Goal: Information Seeking & Learning: Learn about a topic

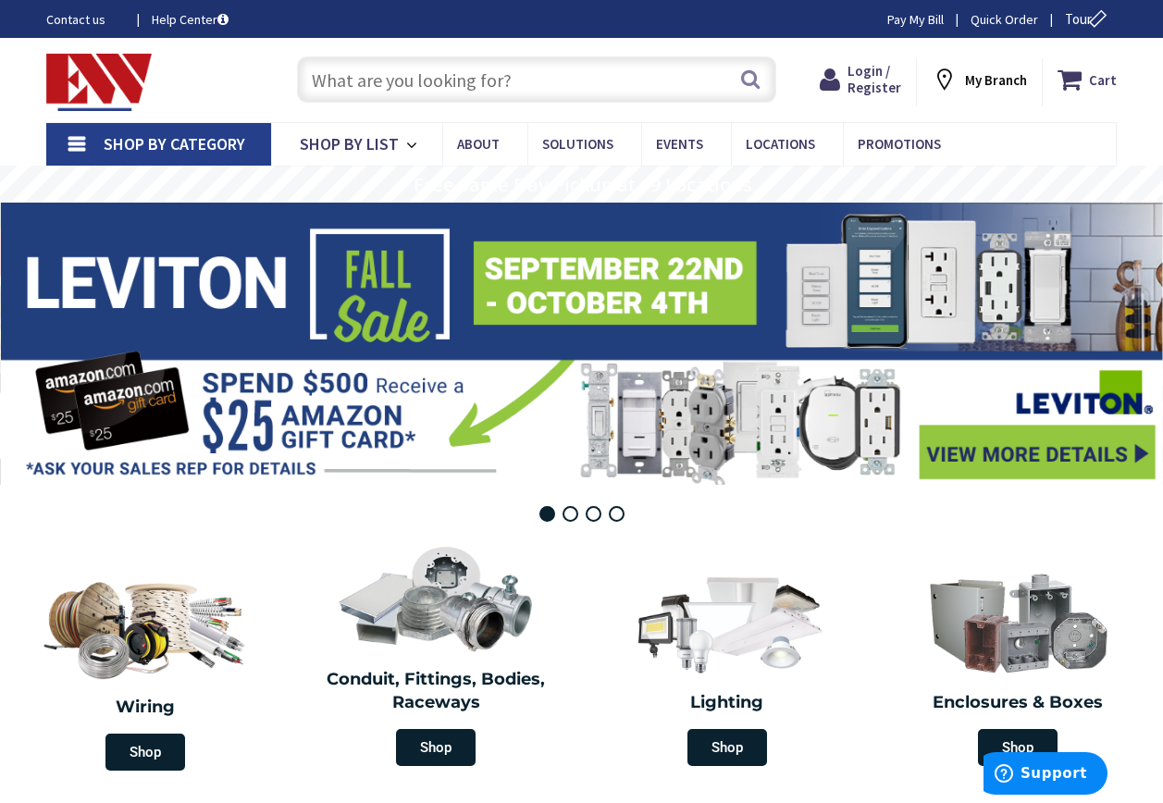
click at [321, 80] on input "text" at bounding box center [536, 79] width 479 height 46
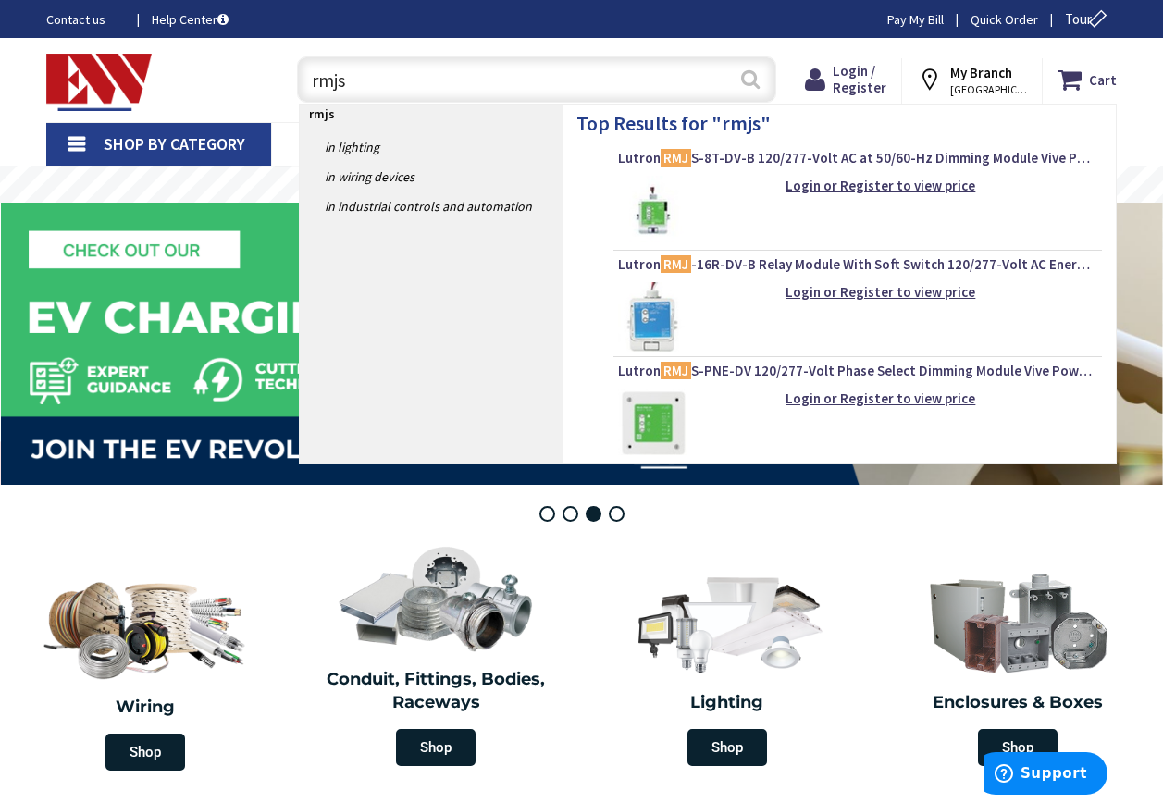
type input "rmjs"
click at [750, 79] on button "Search" at bounding box center [750, 79] width 24 height 42
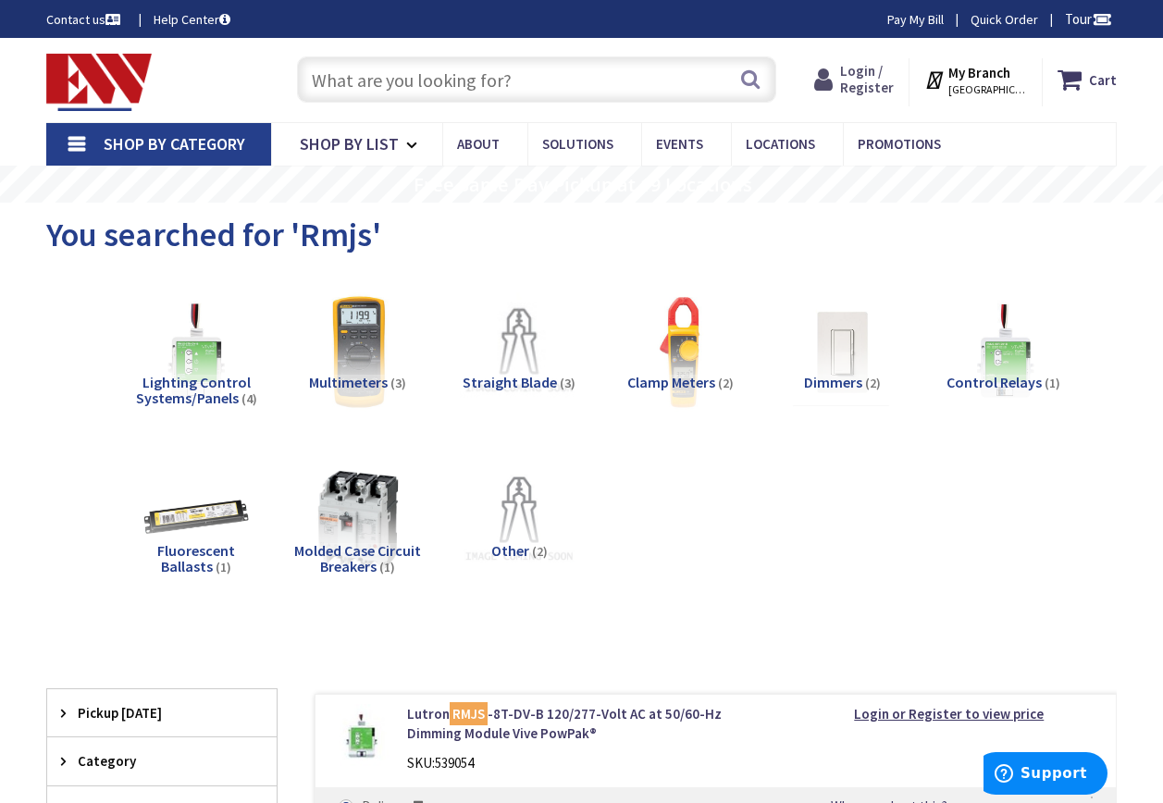
click at [872, 73] on span "Login / Register" at bounding box center [867, 79] width 54 height 34
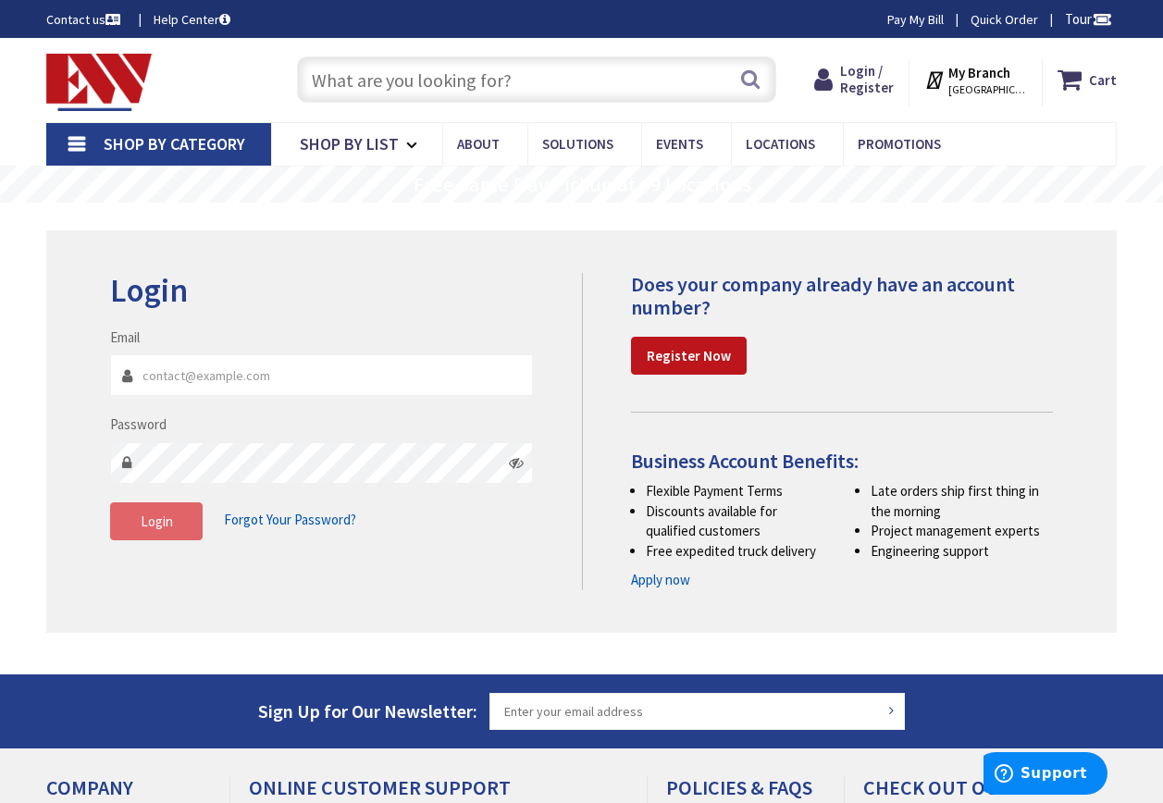
type input "[EMAIL_ADDRESS][DOMAIN_NAME]"
click at [165, 525] on span "Login" at bounding box center [157, 521] width 32 height 18
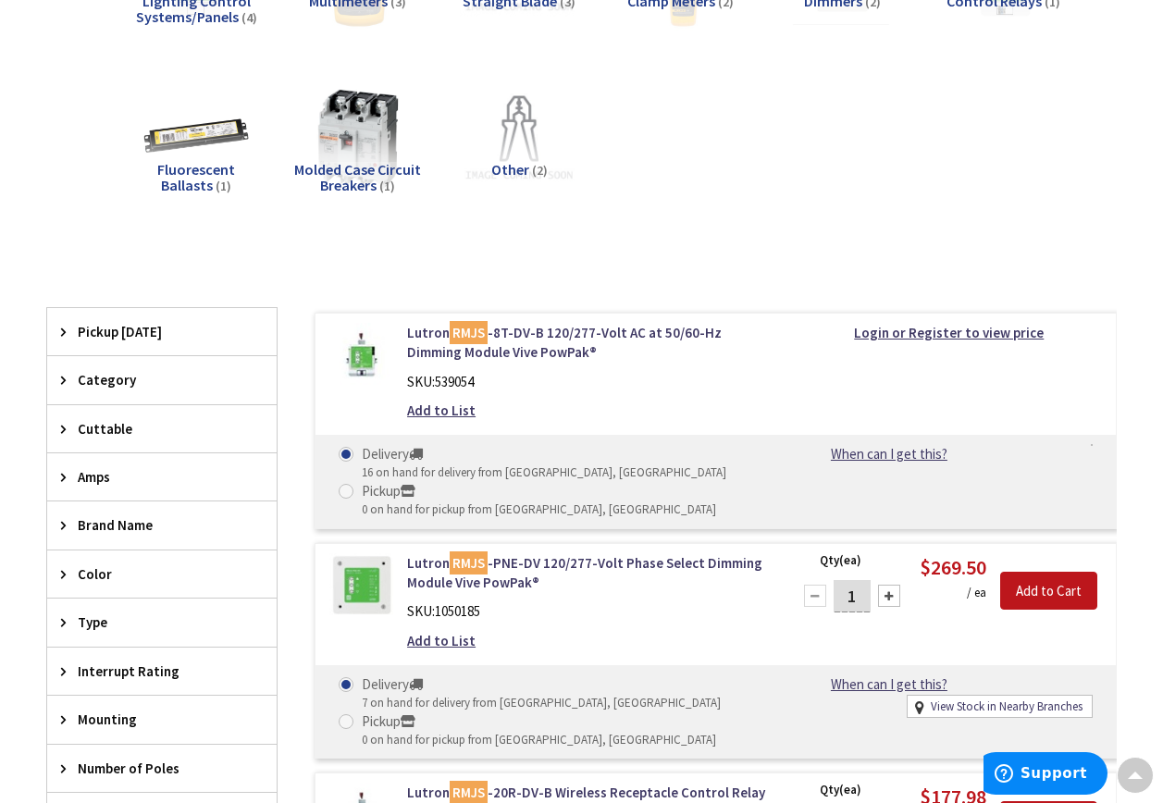
scroll to position [370, 0]
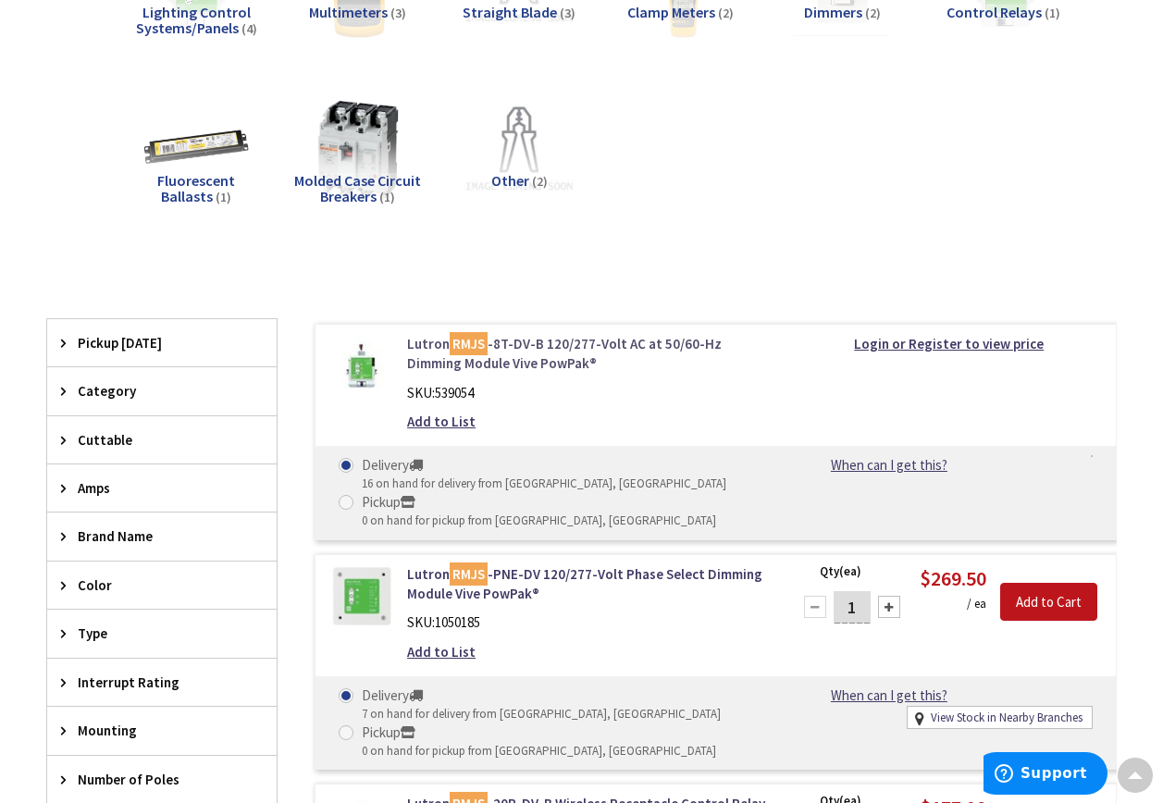
click at [471, 347] on mark "RMJS" at bounding box center [469, 343] width 38 height 23
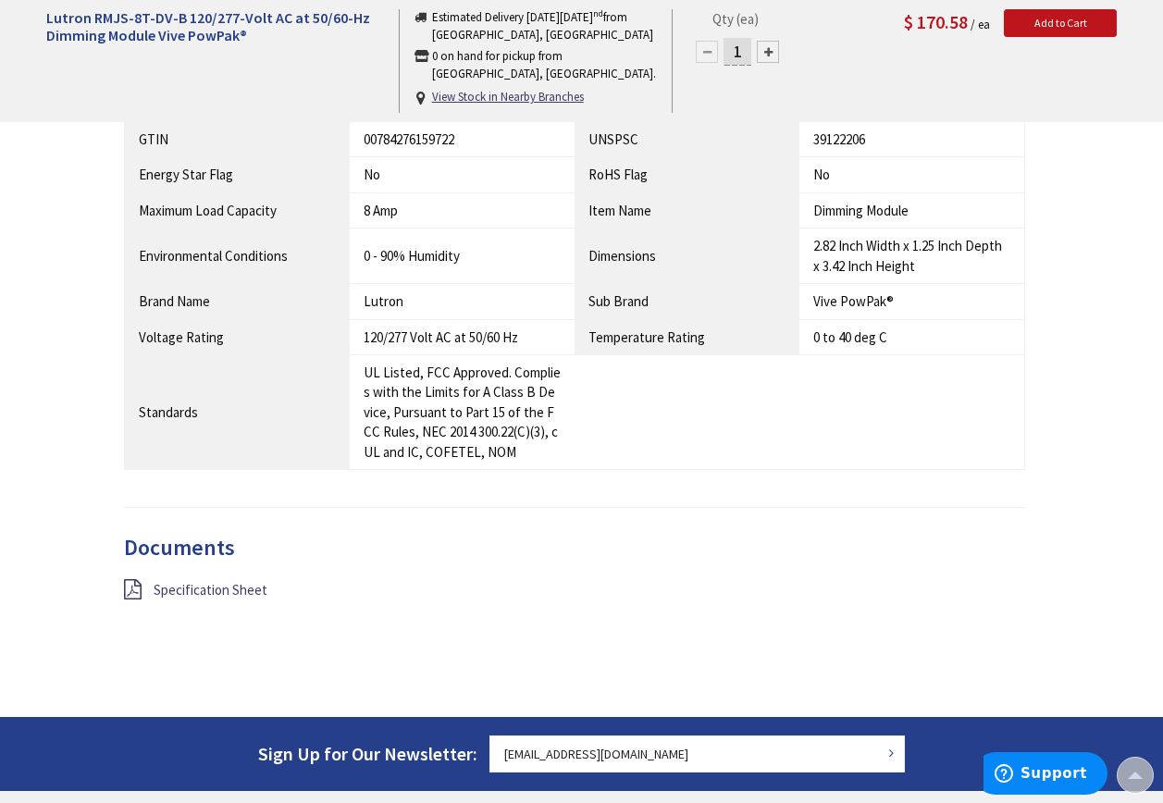
scroll to position [1205, 0]
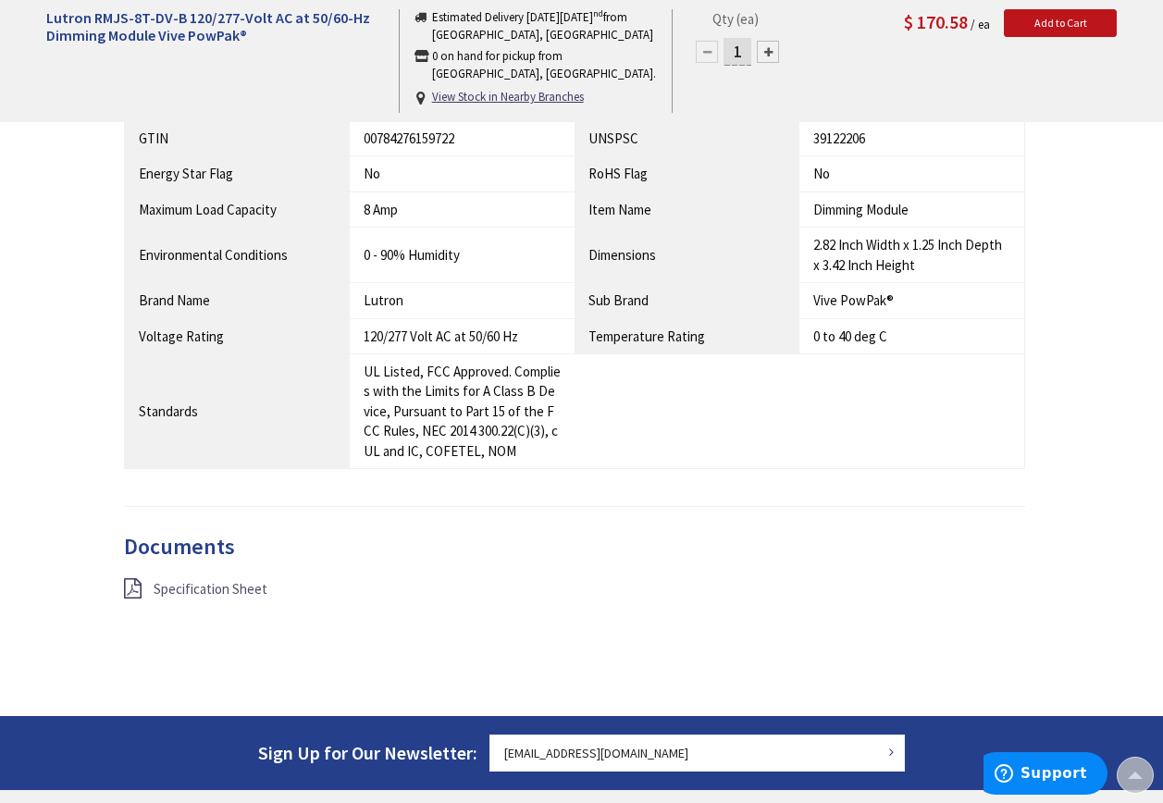
click at [178, 589] on span "Specification Sheet" at bounding box center [211, 589] width 114 height 18
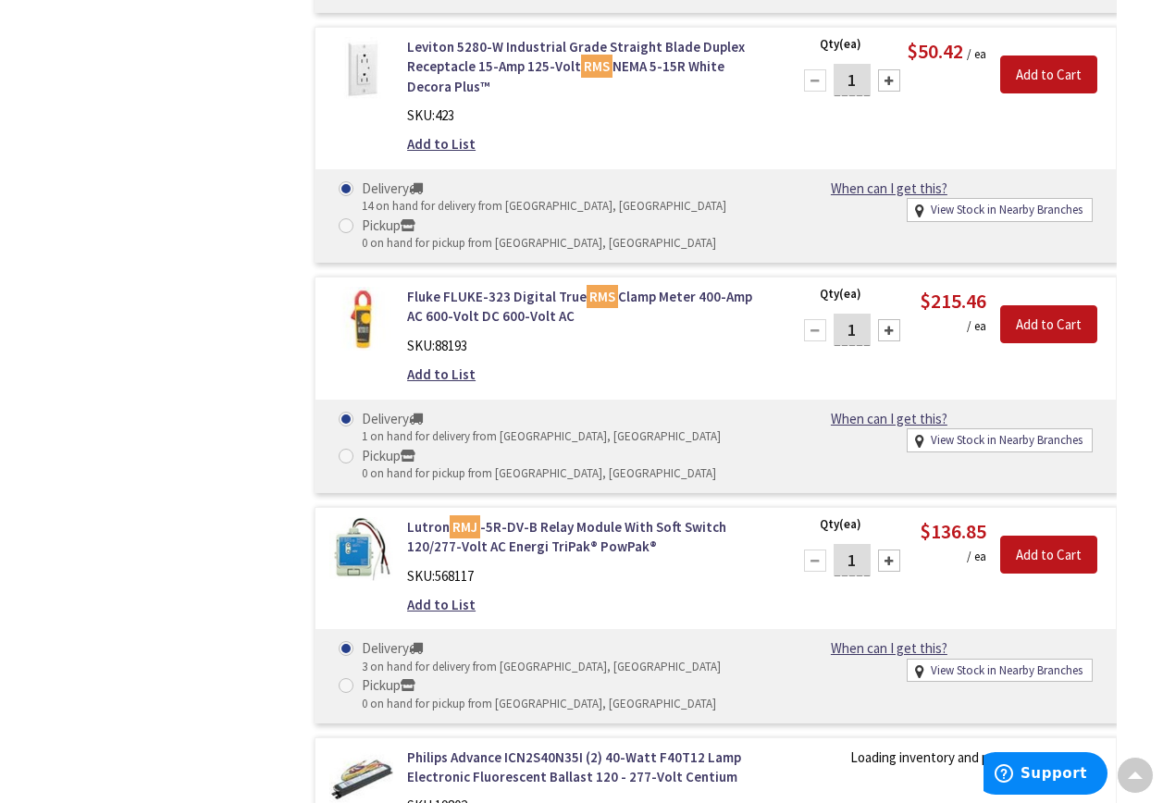
scroll to position [2435, 0]
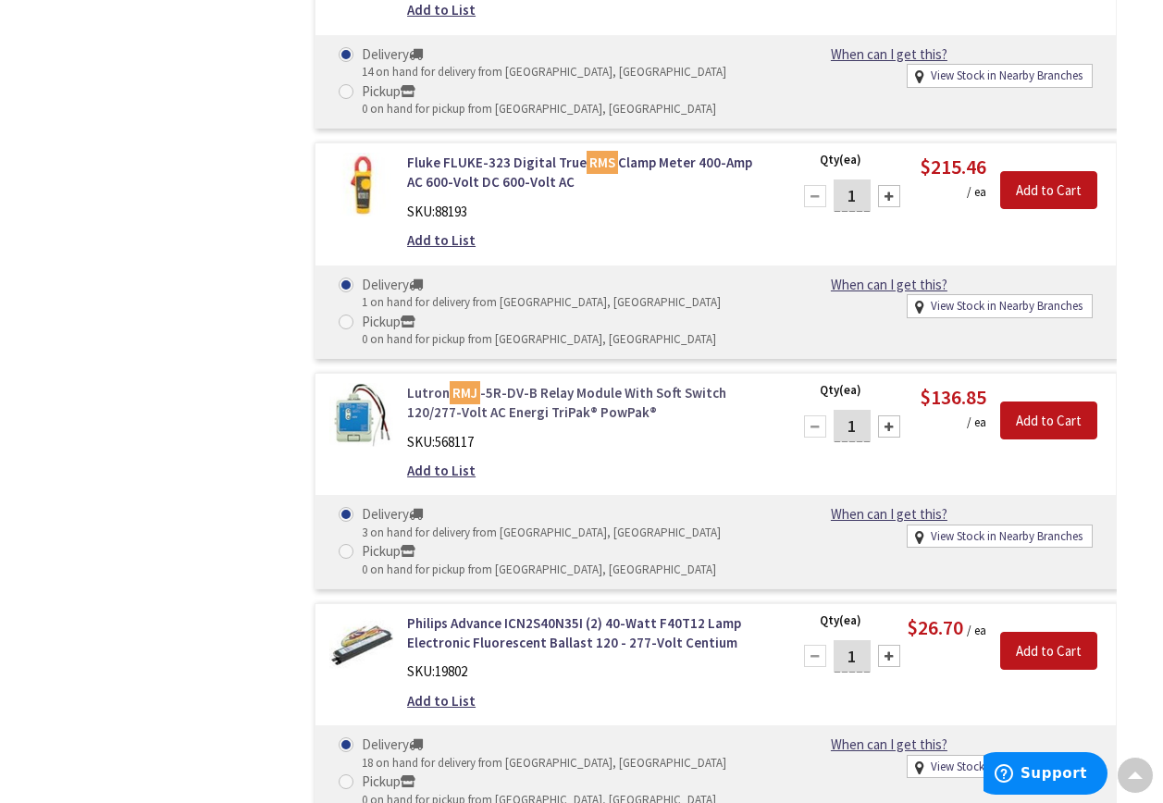
click at [519, 402] on link "Lutron RMJ -5R-DV-B Relay Module With Soft Switch 120/277-Volt AC Energi TriPak…" at bounding box center [587, 403] width 361 height 40
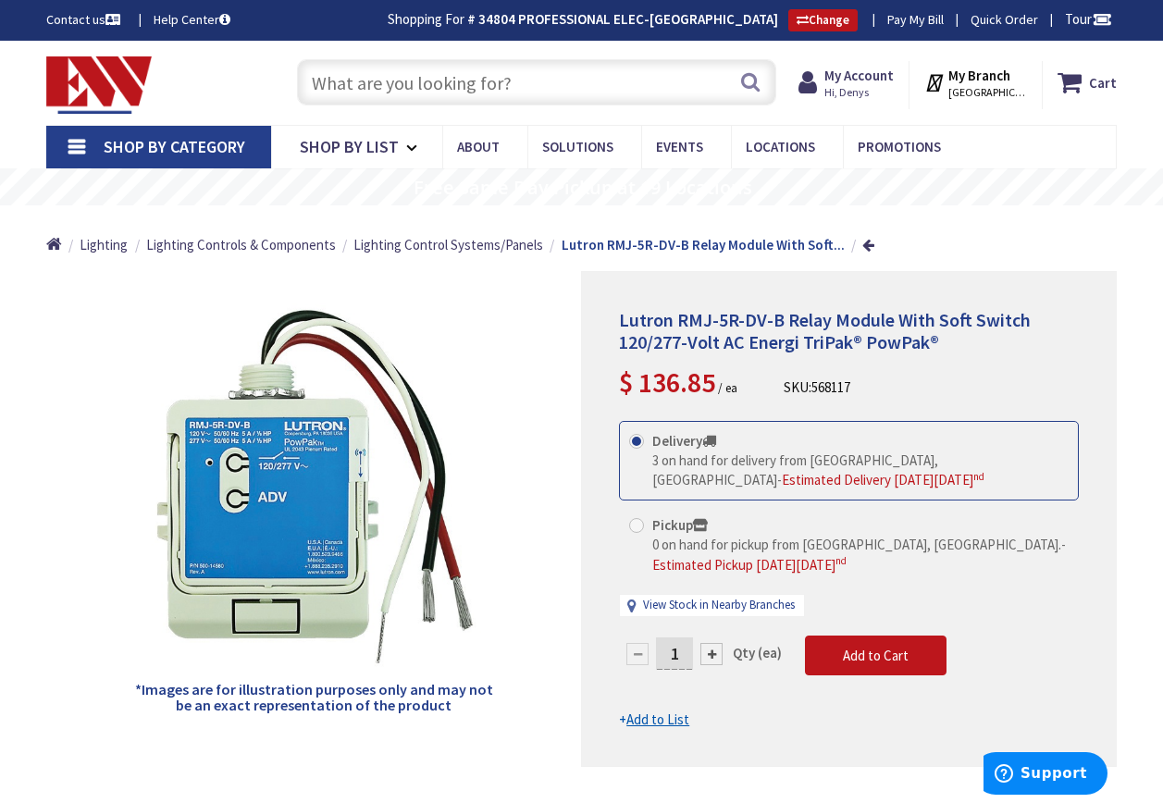
click at [316, 85] on input "text" at bounding box center [536, 82] width 479 height 46
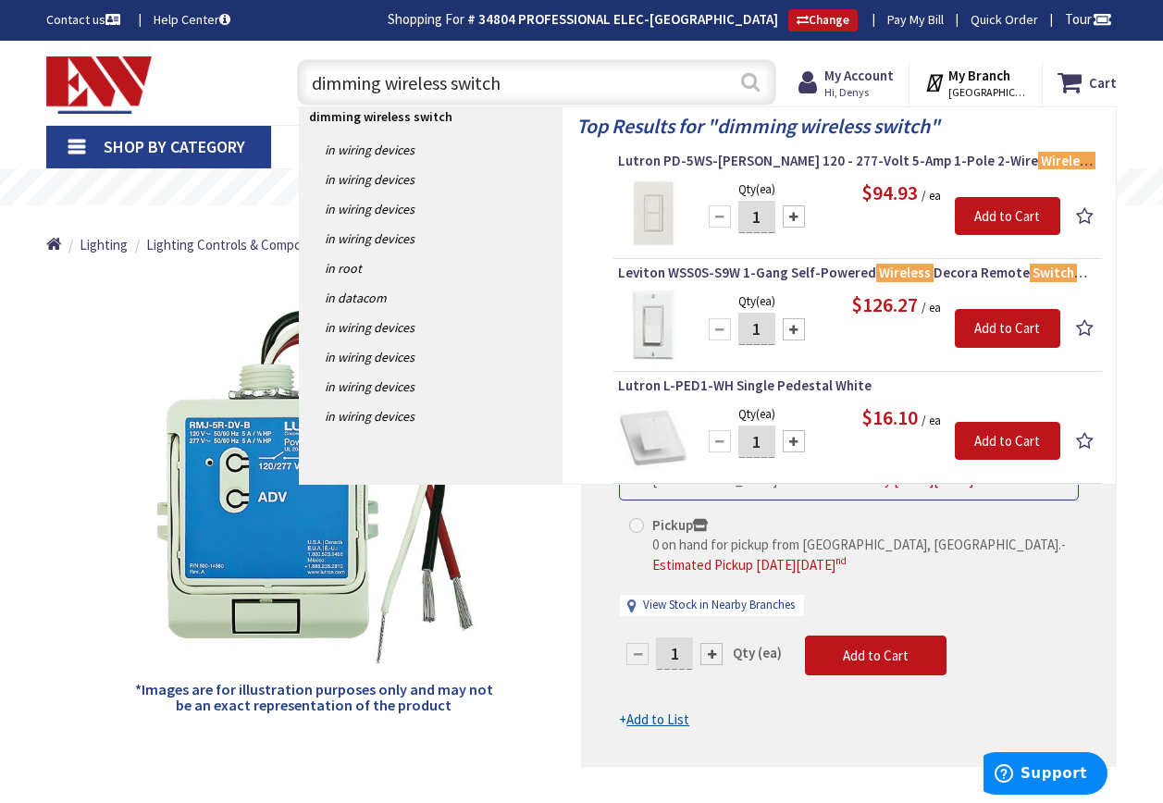
type input "dimming wireless switch"
click at [751, 83] on button "Search" at bounding box center [750, 82] width 24 height 42
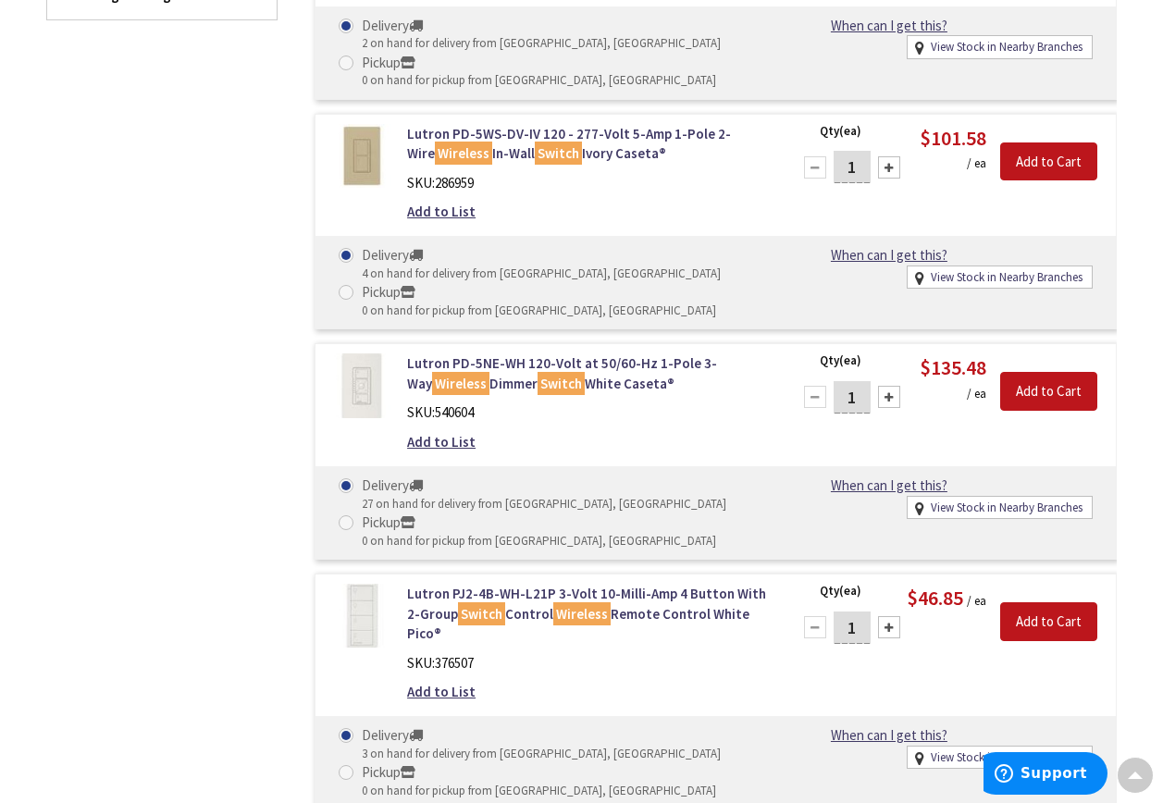
scroll to position [1298, 0]
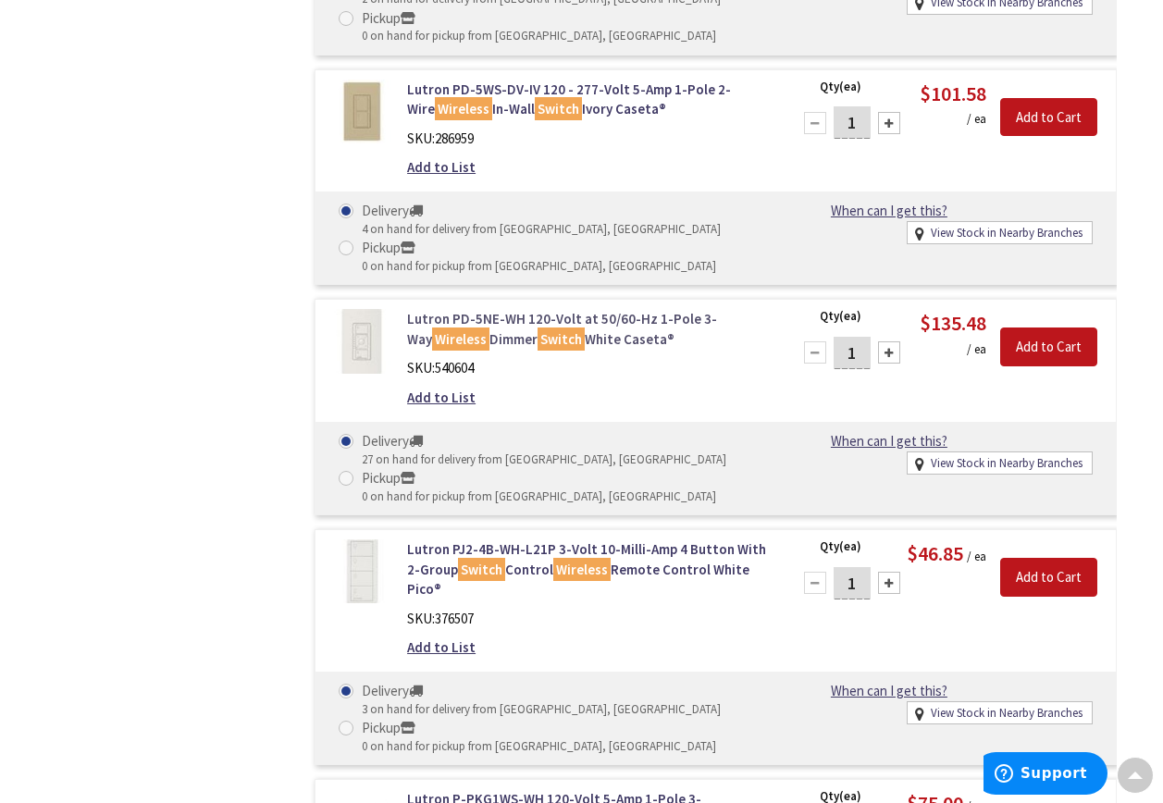
click at [463, 339] on link "Lutron PD-5NE-WH 120-Volt at 50/60-Hz 1-Pole 3-Way Wireless Dimmer Switch White…" at bounding box center [587, 329] width 361 height 40
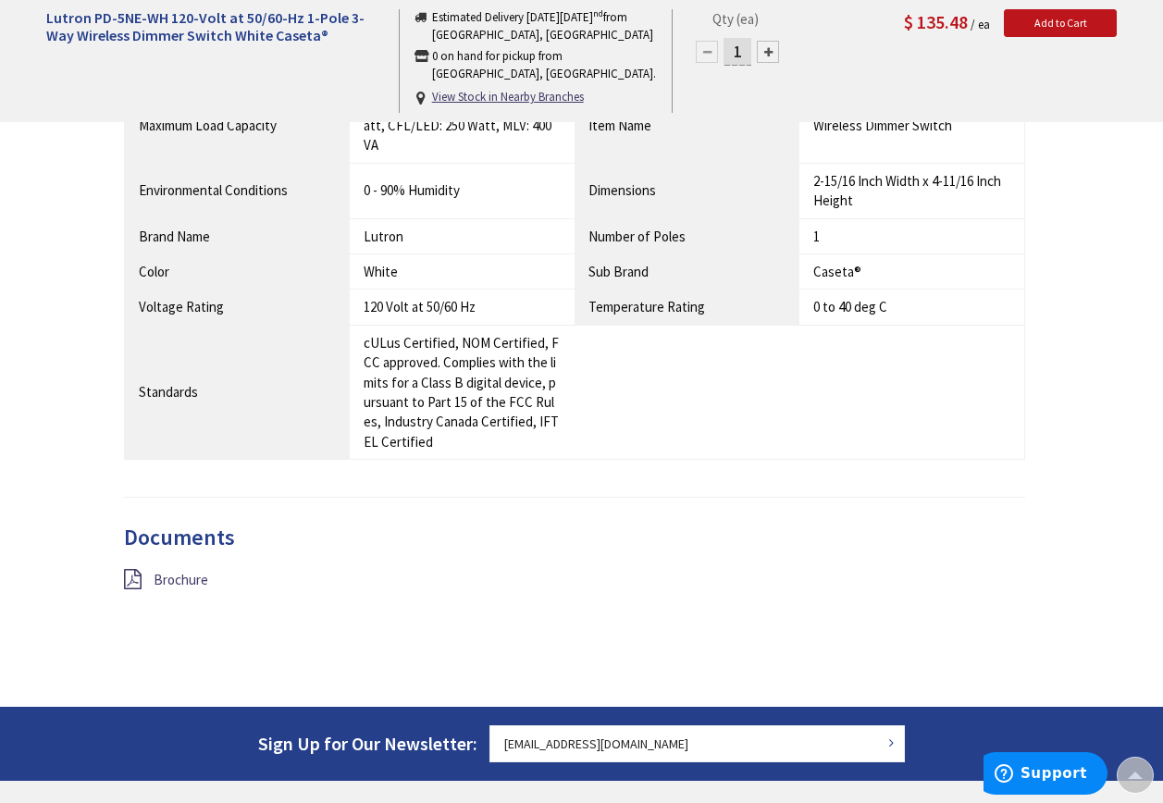
scroll to position [1295, 0]
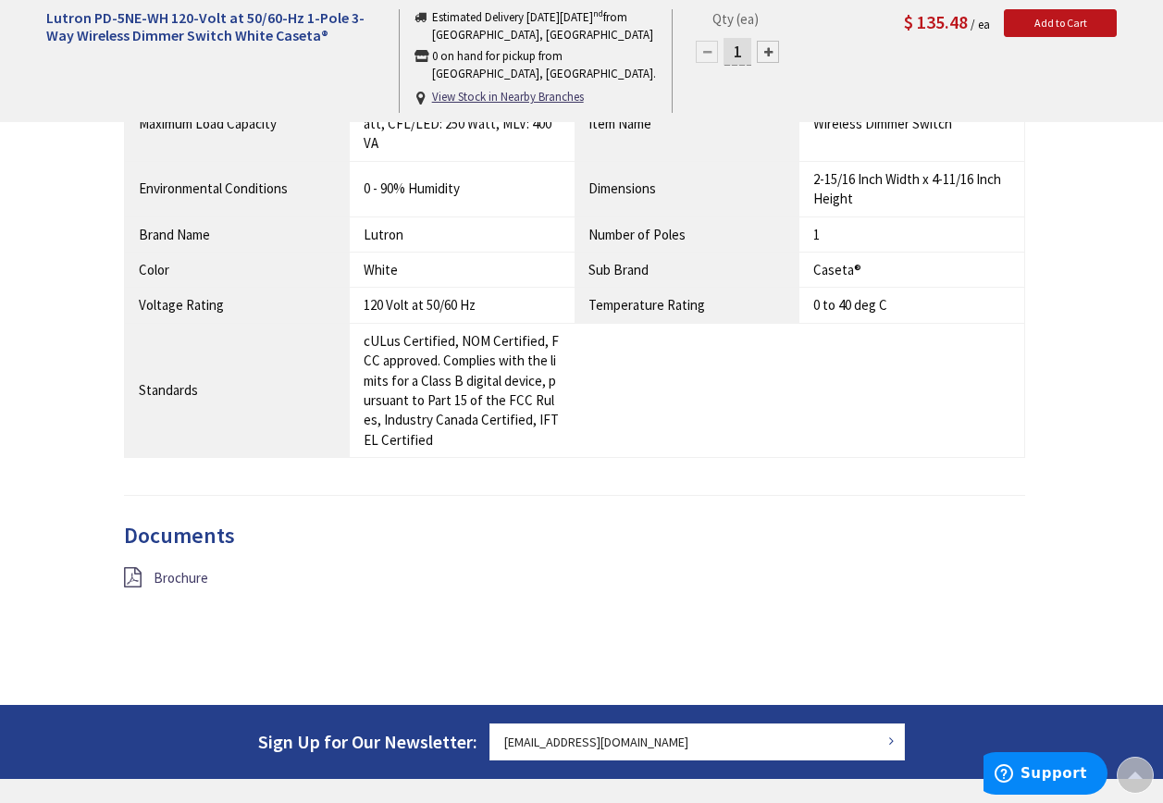
click at [135, 567] on icon at bounding box center [133, 577] width 18 height 20
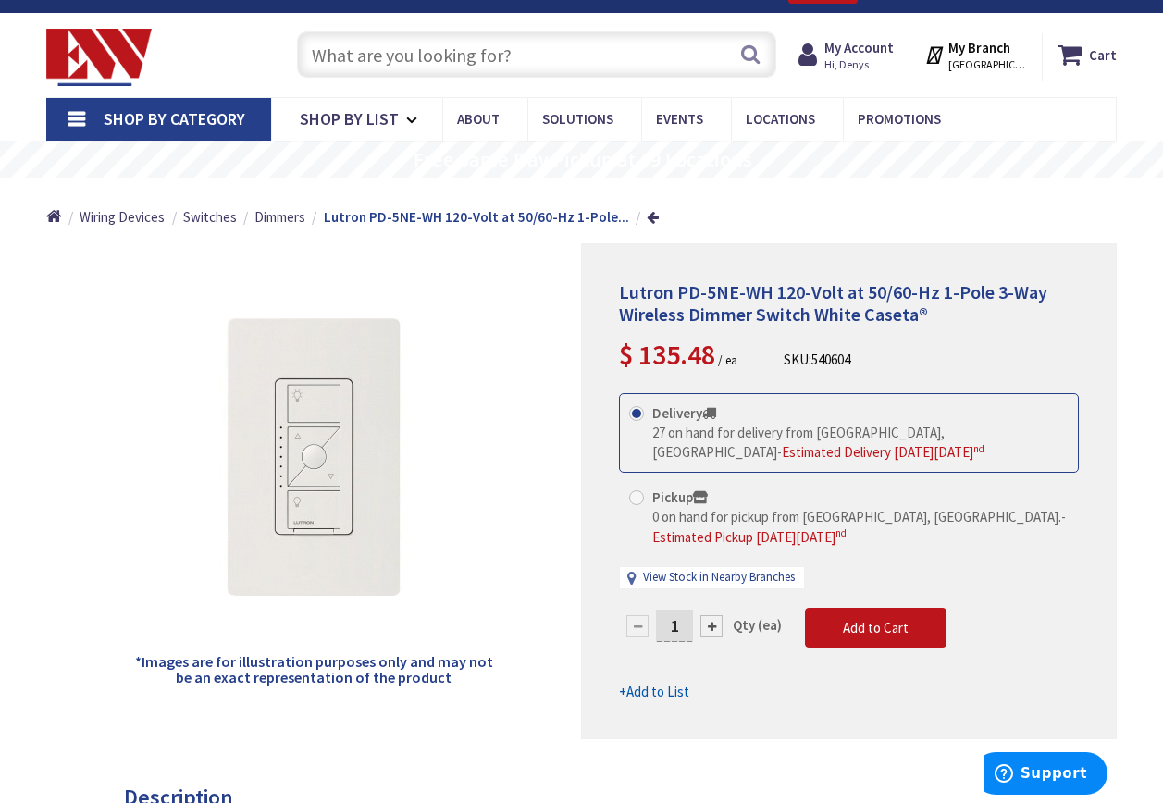
scroll to position [0, 0]
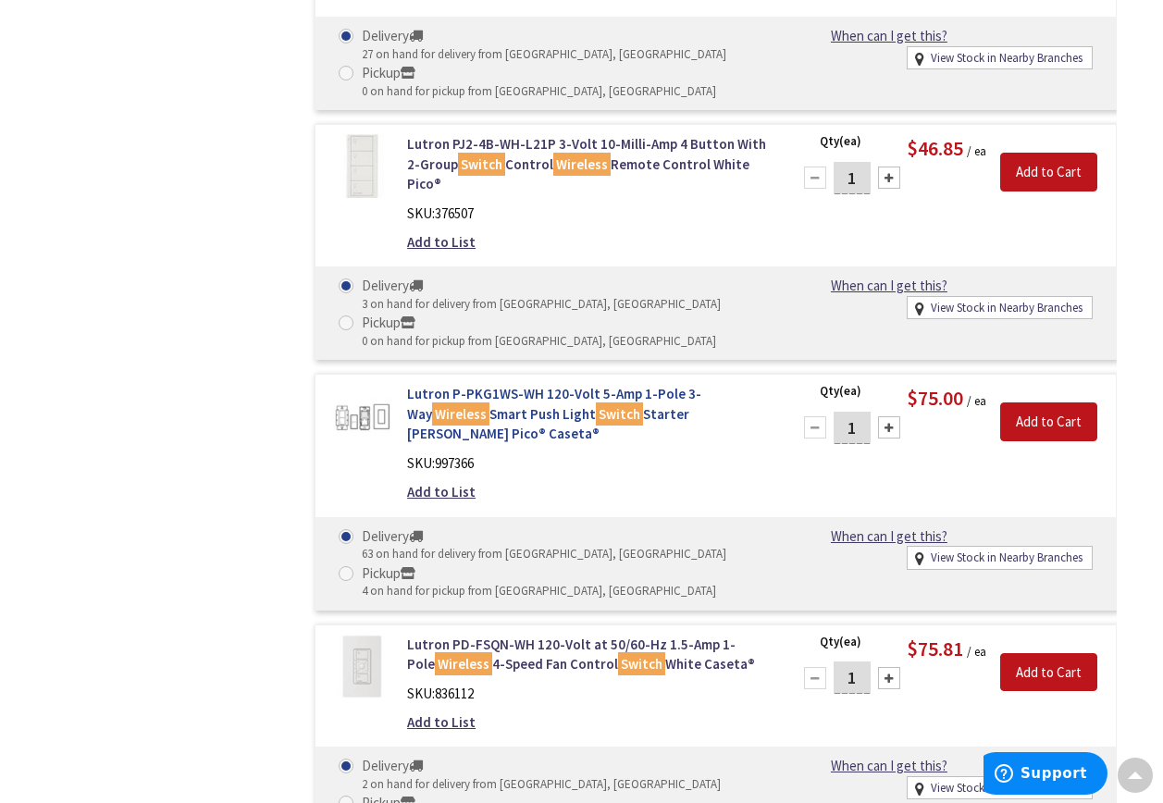
scroll to position [1733, 0]
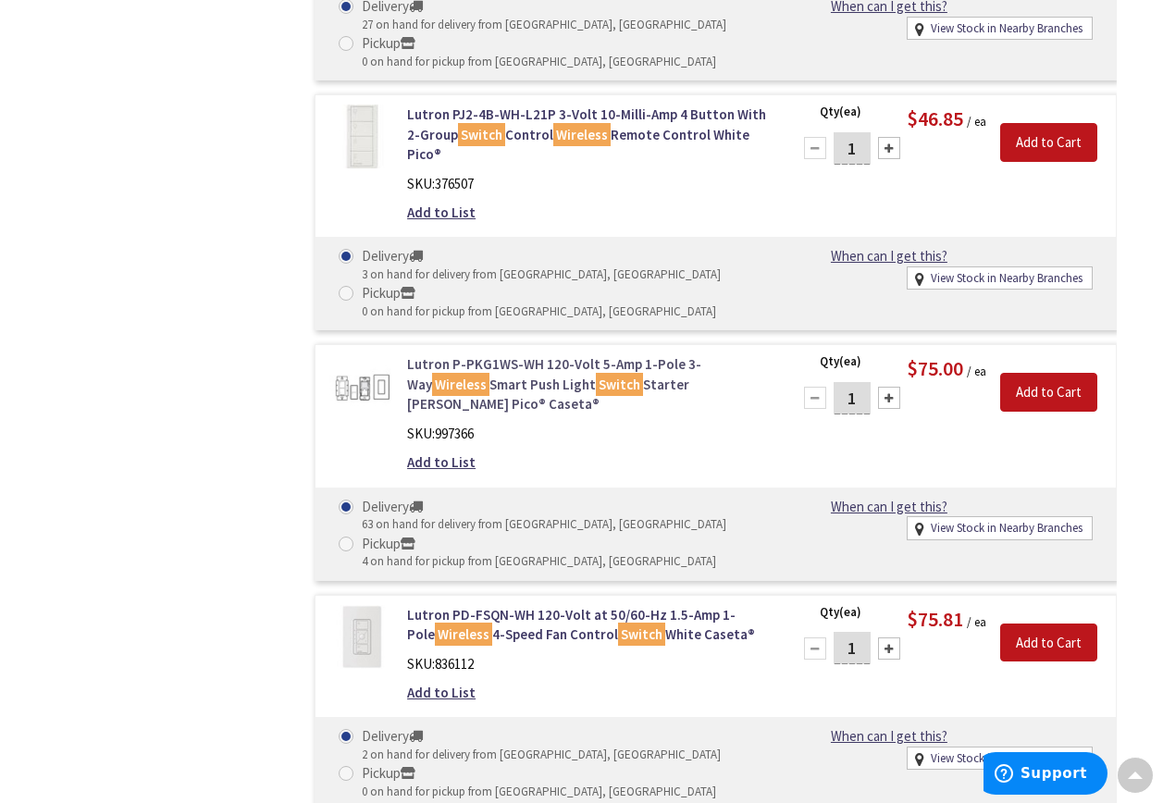
click at [500, 354] on link "Lutron P-PKG1WS-WH 120-Volt 5-Amp 1-Pole 3-Way Wireless Smart Push Light Switch…" at bounding box center [587, 383] width 361 height 59
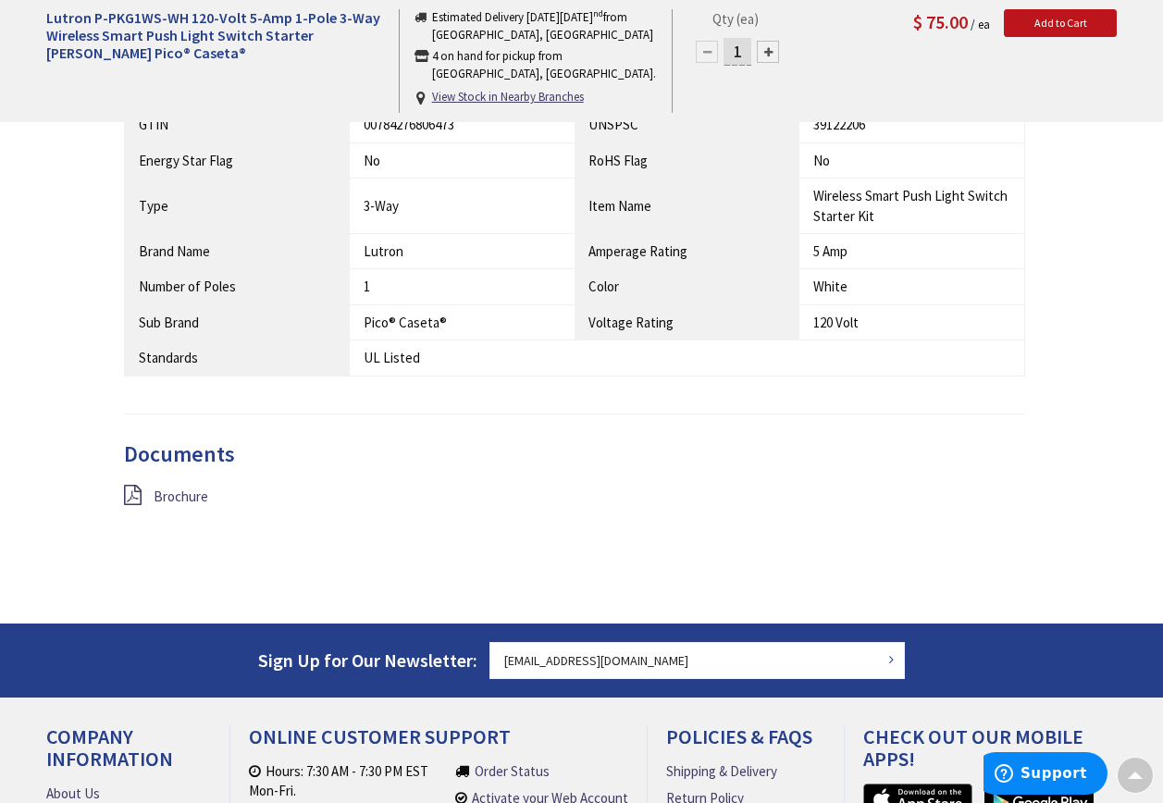
scroll to position [1018, 0]
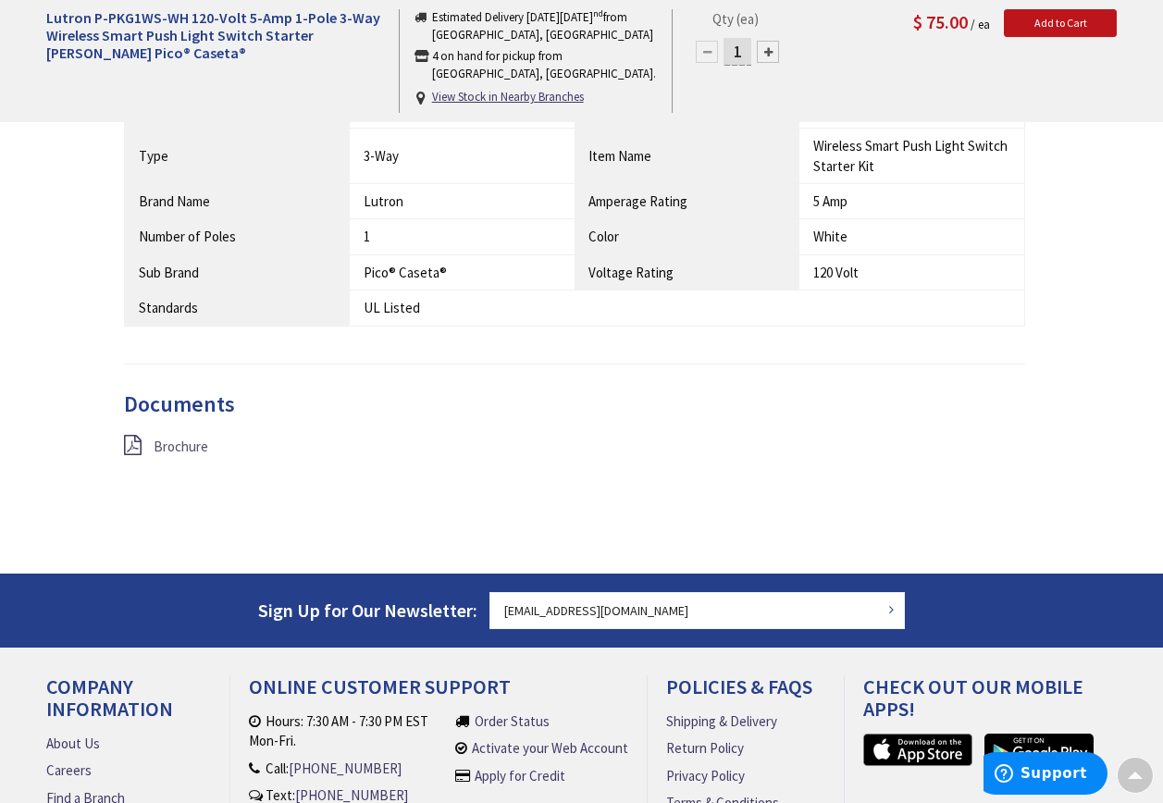
click at [155, 447] on span "Brochure" at bounding box center [181, 447] width 55 height 18
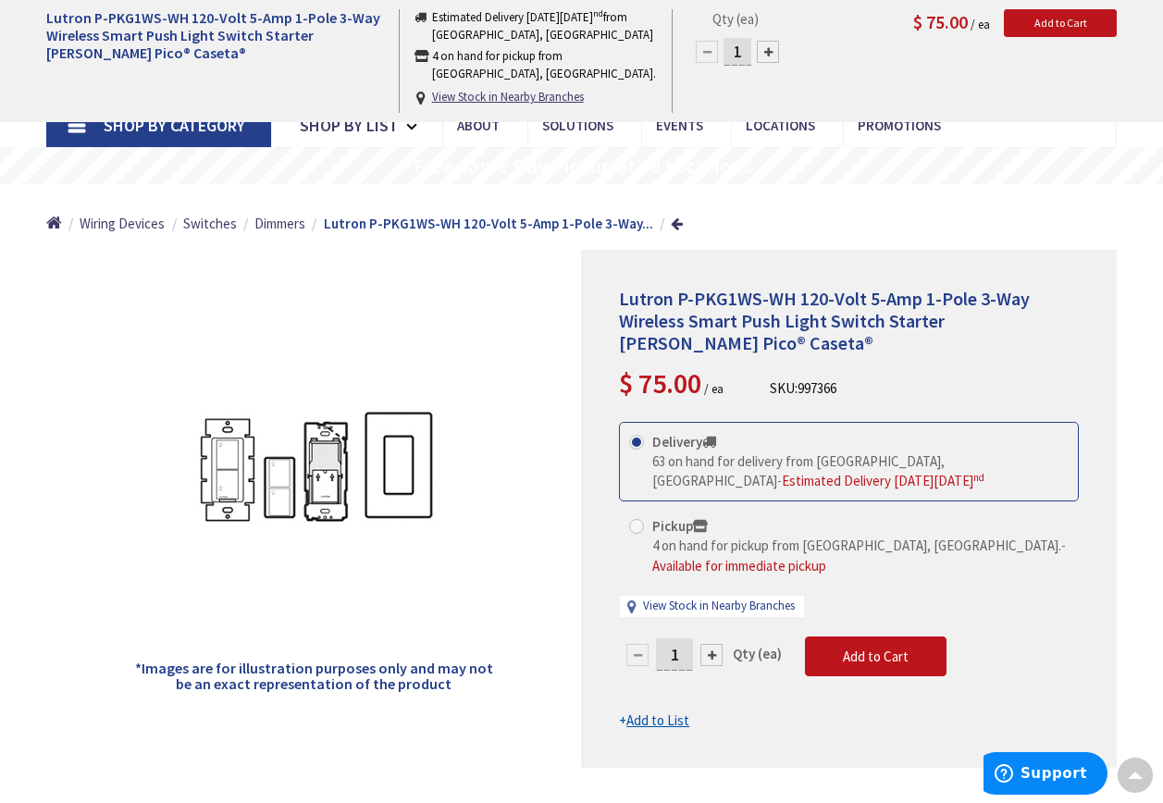
scroll to position [0, 0]
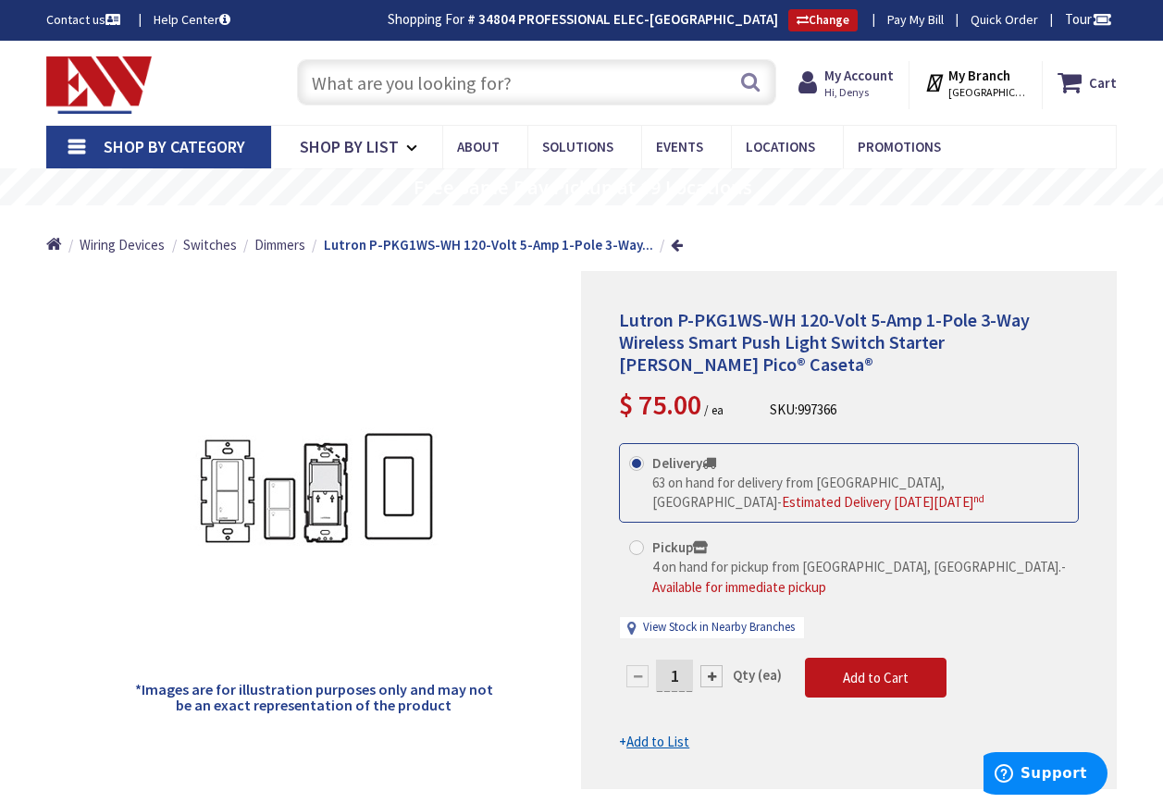
click at [322, 87] on input "text" at bounding box center [536, 82] width 479 height 46
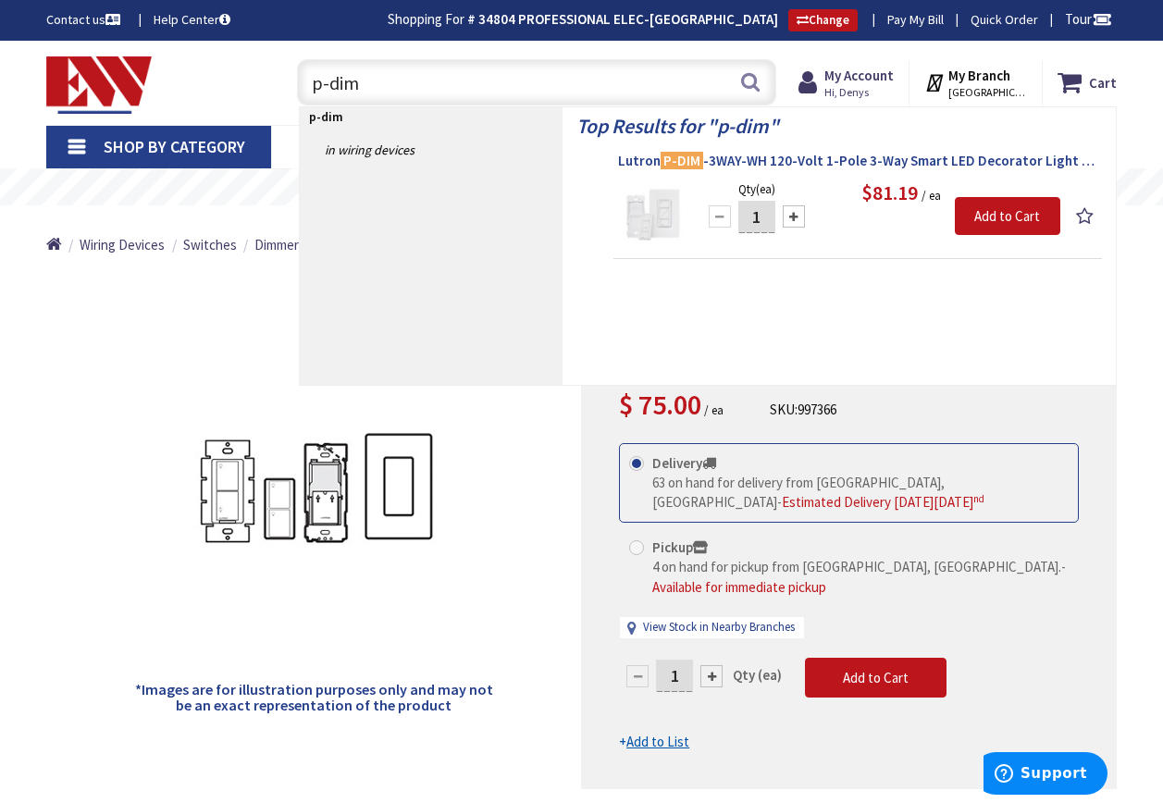
type input "p-dim"
click at [679, 154] on mark "P-DIM" at bounding box center [682, 160] width 43 height 23
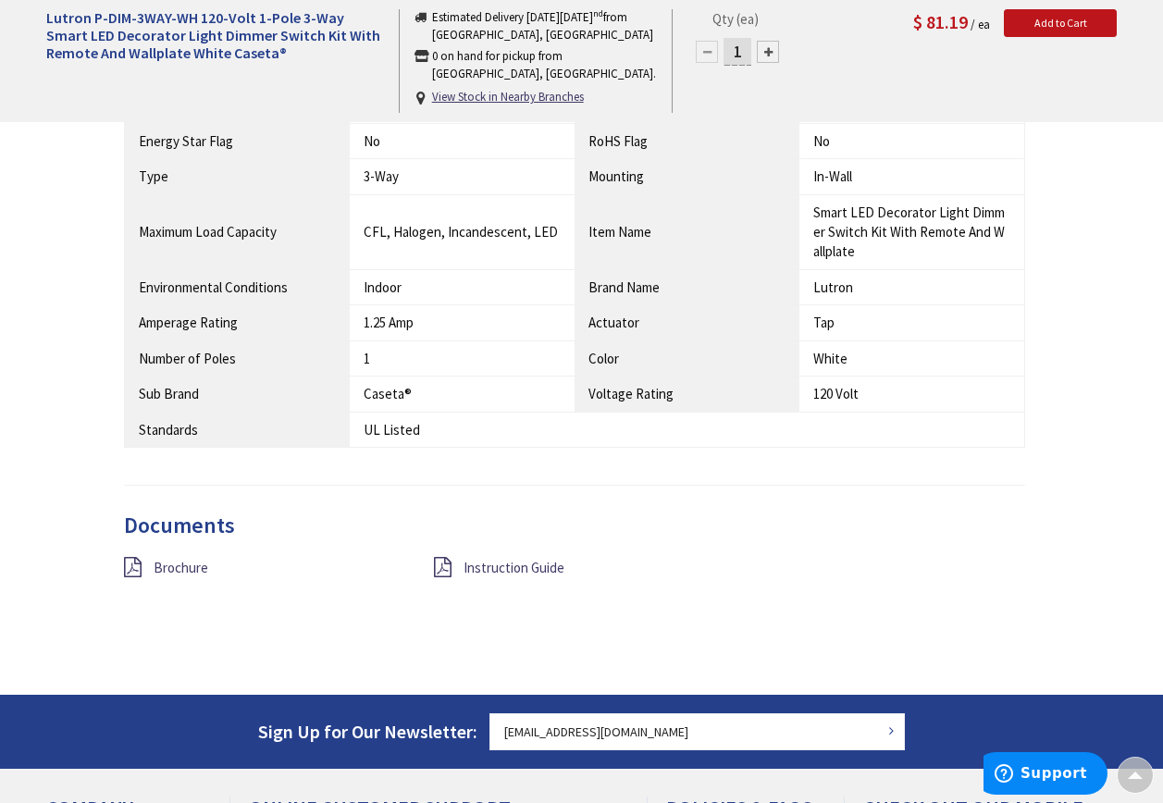
scroll to position [1018, 0]
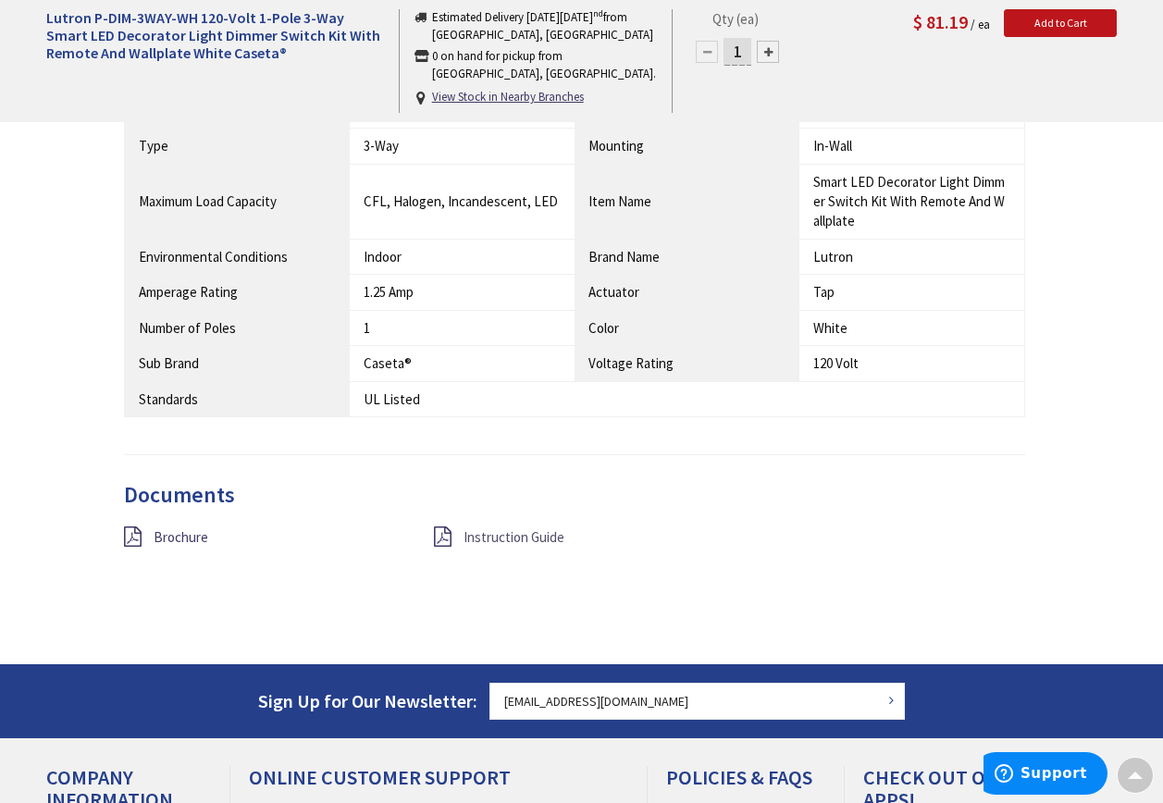
click at [495, 536] on span "Instruction Guide" at bounding box center [513, 537] width 101 height 18
